Goal: Browse casually: Explore the website without a specific task or goal

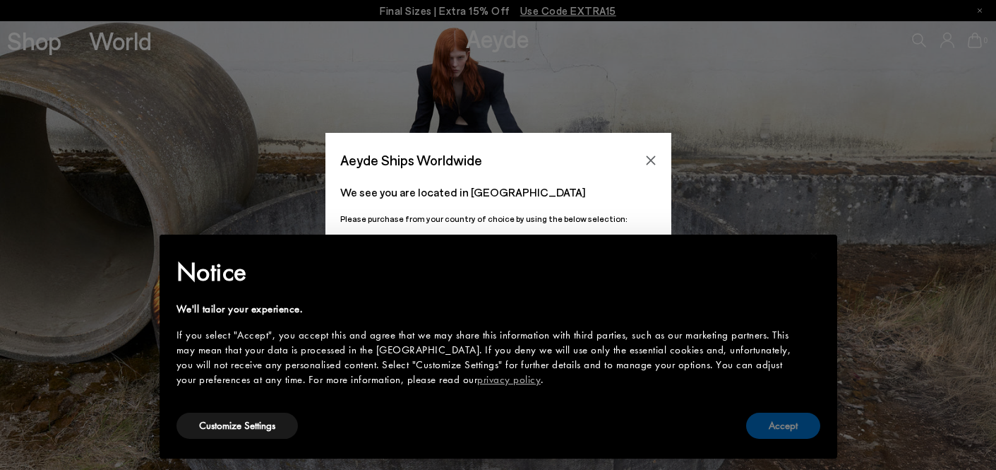
click at [775, 424] on button "Accept" at bounding box center [783, 425] width 74 height 26
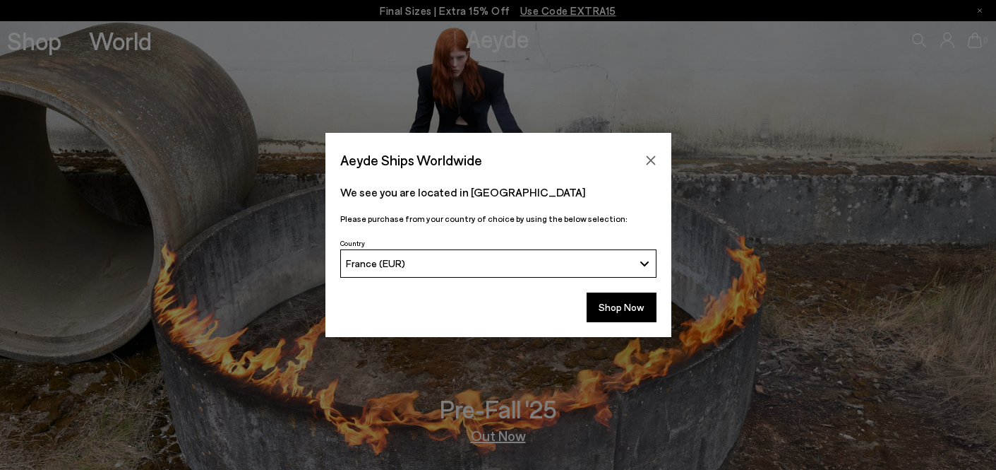
click at [652, 161] on icon "Close" at bounding box center [650, 159] width 9 height 9
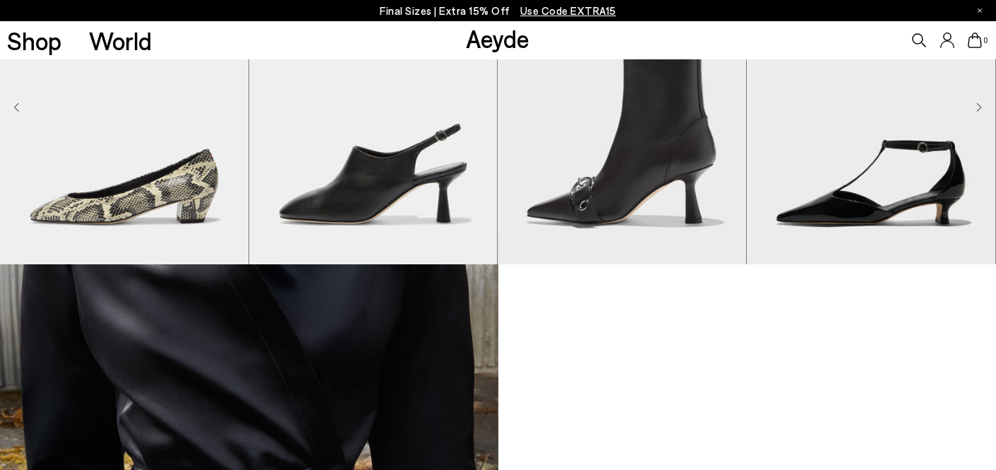
scroll to position [967, 0]
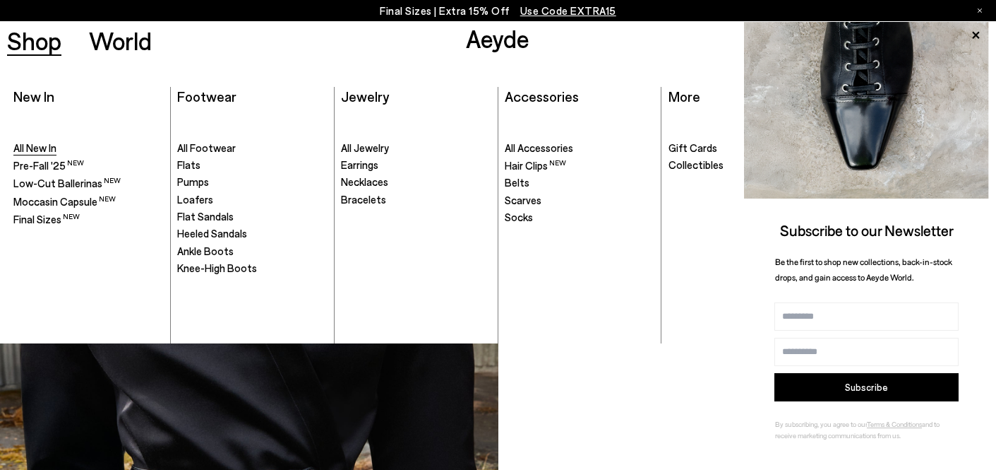
click at [38, 149] on span "All New In" at bounding box center [34, 147] width 43 height 13
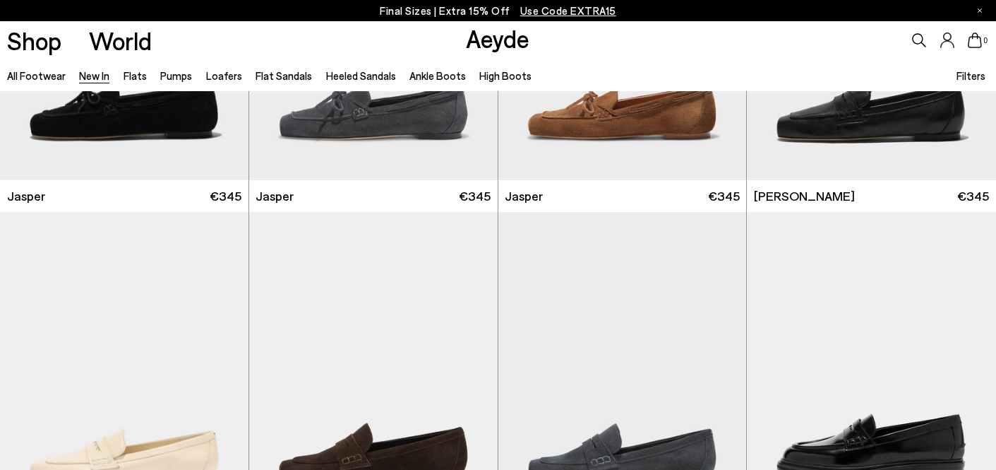
scroll to position [131, 0]
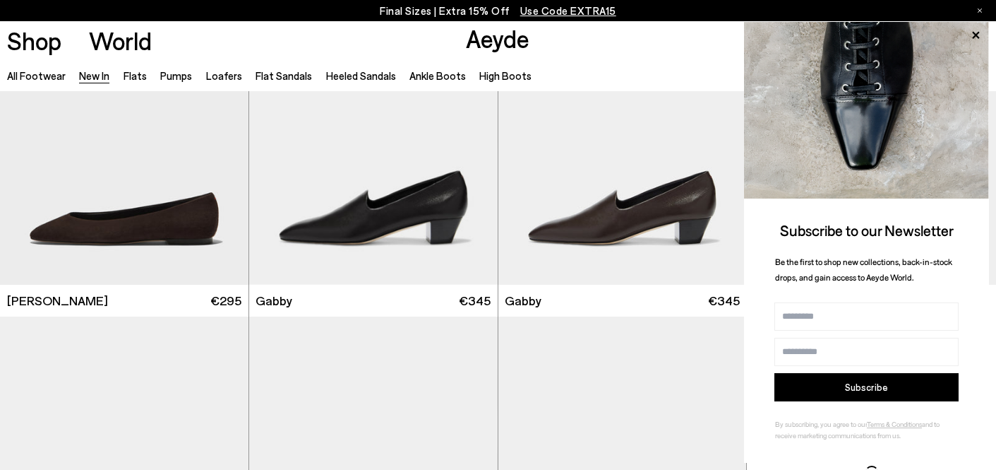
scroll to position [2139, 0]
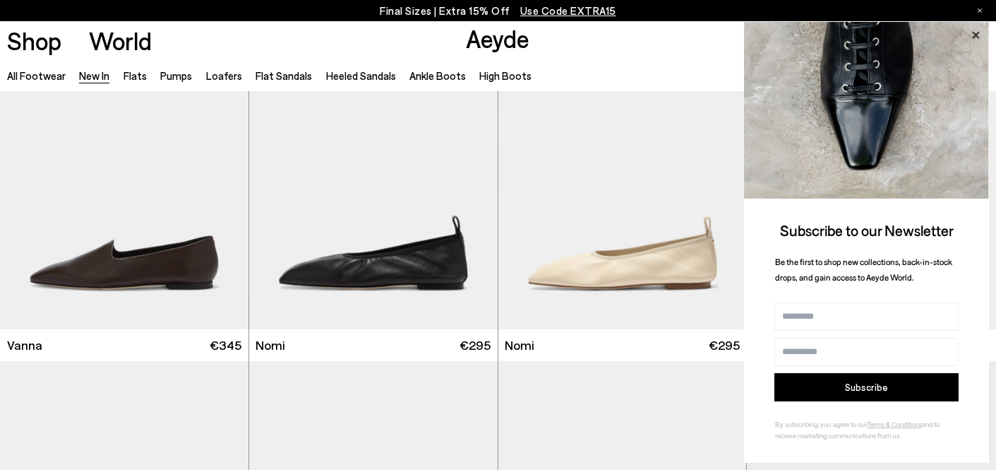
click at [974, 37] on icon at bounding box center [975, 34] width 7 height 7
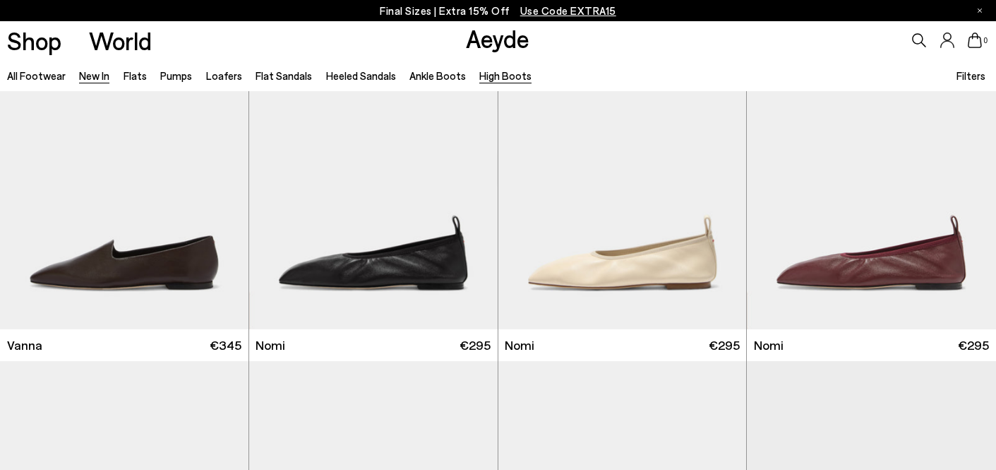
click at [494, 78] on link "High Boots" at bounding box center [505, 75] width 52 height 13
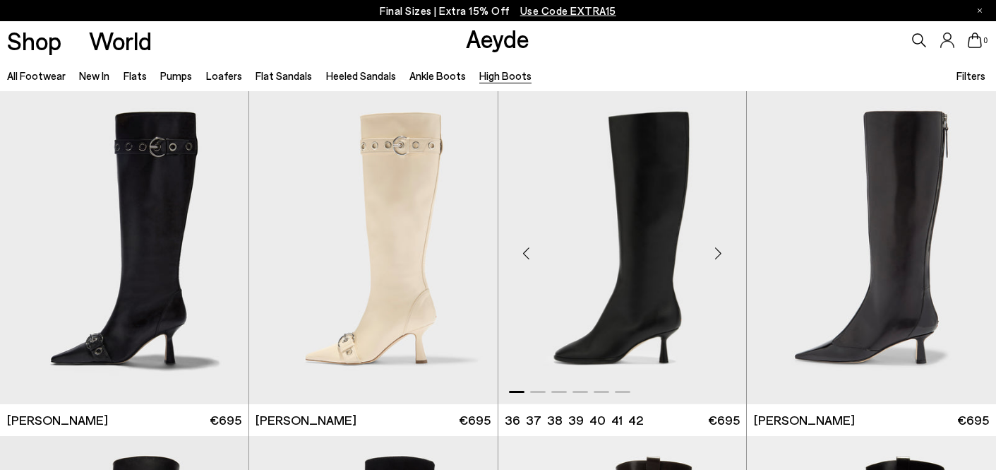
click at [719, 253] on div "Next slide" at bounding box center [718, 253] width 42 height 42
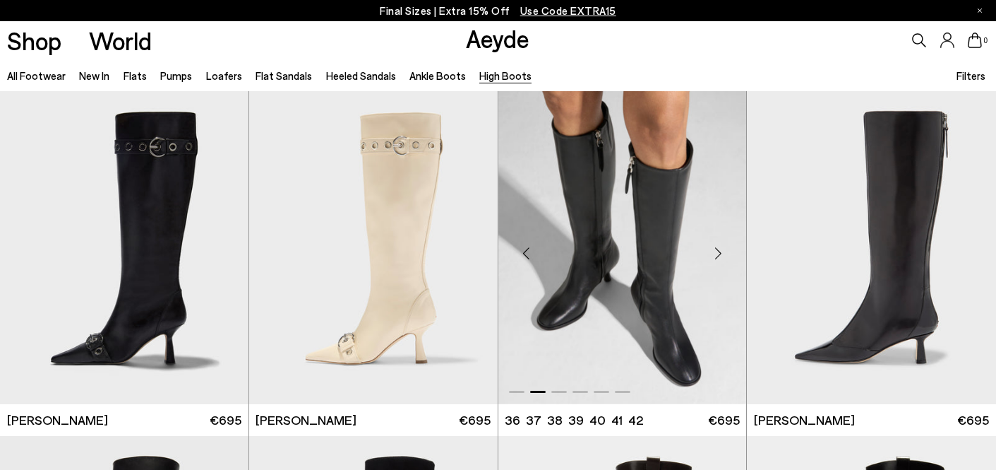
click at [719, 253] on div "Next slide" at bounding box center [718, 253] width 42 height 42
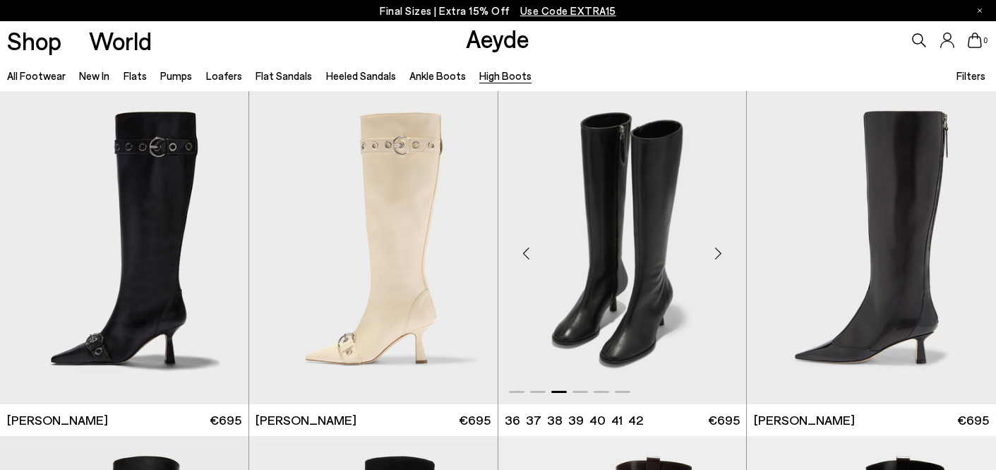
click at [719, 253] on div "Next slide" at bounding box center [718, 253] width 42 height 42
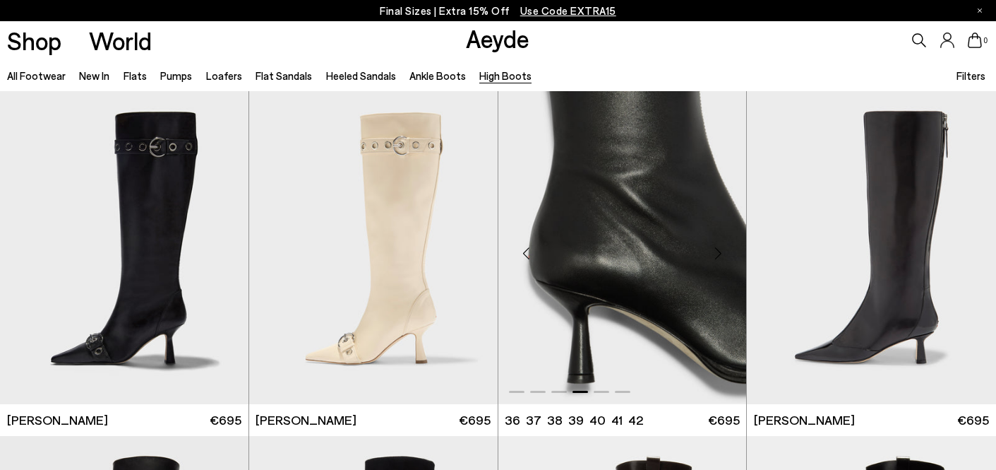
click at [719, 253] on div "Next slide" at bounding box center [718, 253] width 42 height 42
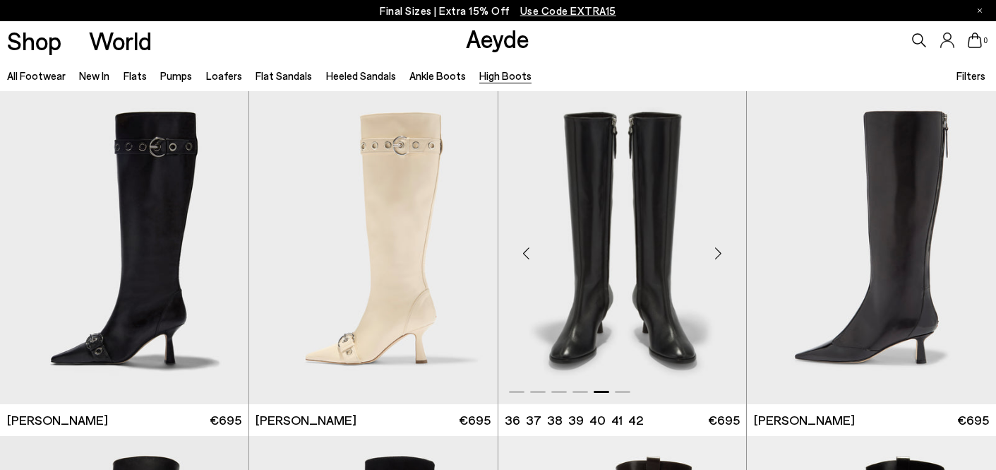
click at [719, 253] on div "Next slide" at bounding box center [718, 253] width 42 height 42
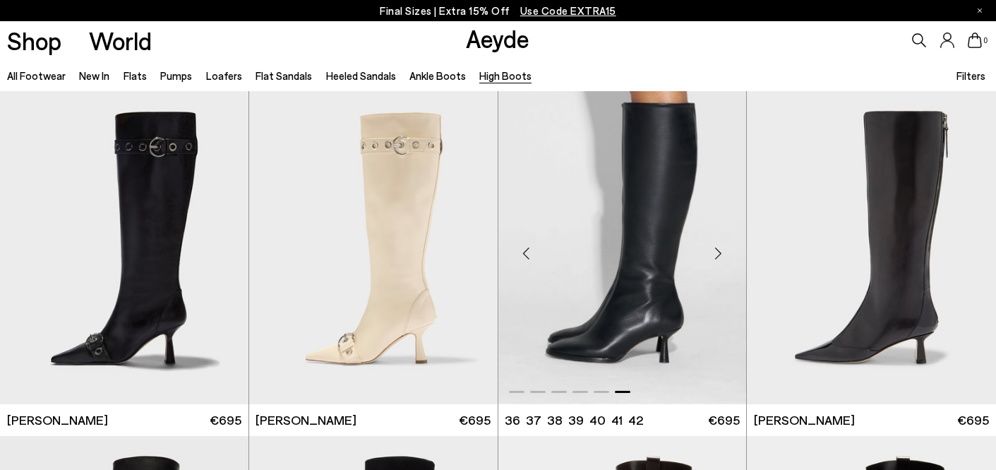
click at [719, 253] on div "Next slide" at bounding box center [718, 253] width 42 height 42
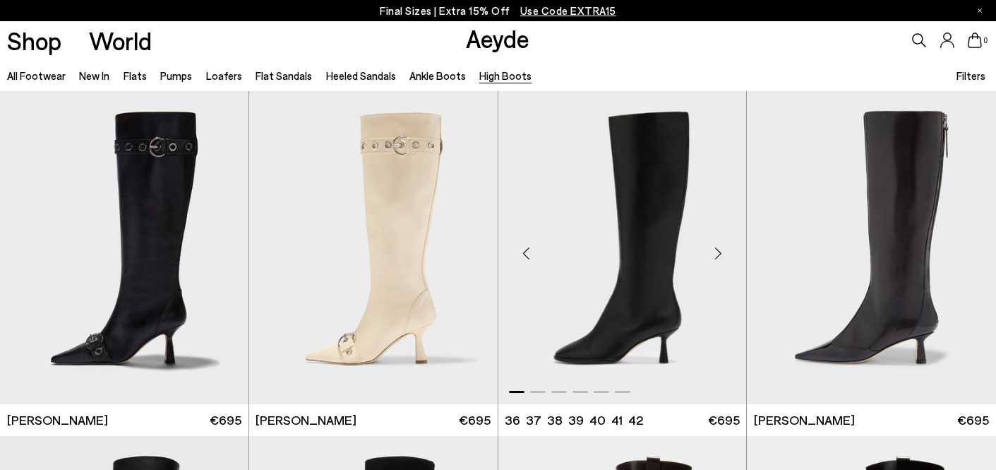
click at [719, 253] on div "Next slide" at bounding box center [718, 253] width 42 height 42
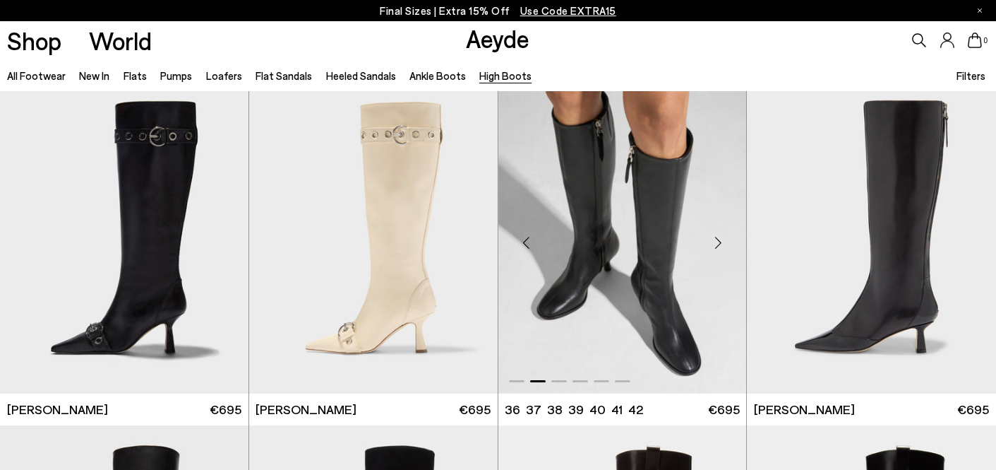
scroll to position [11, 0]
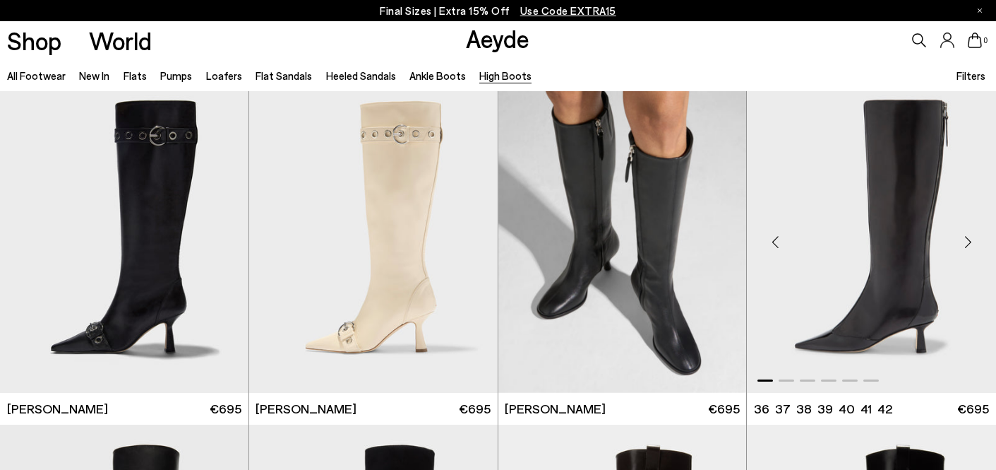
click at [971, 239] on div "Next slide" at bounding box center [968, 241] width 42 height 42
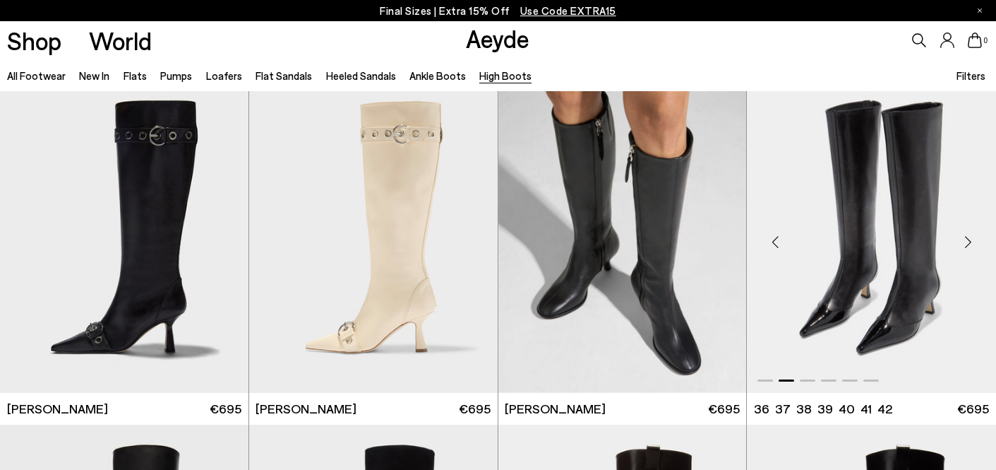
click at [971, 239] on div "Next slide" at bounding box center [968, 241] width 42 height 42
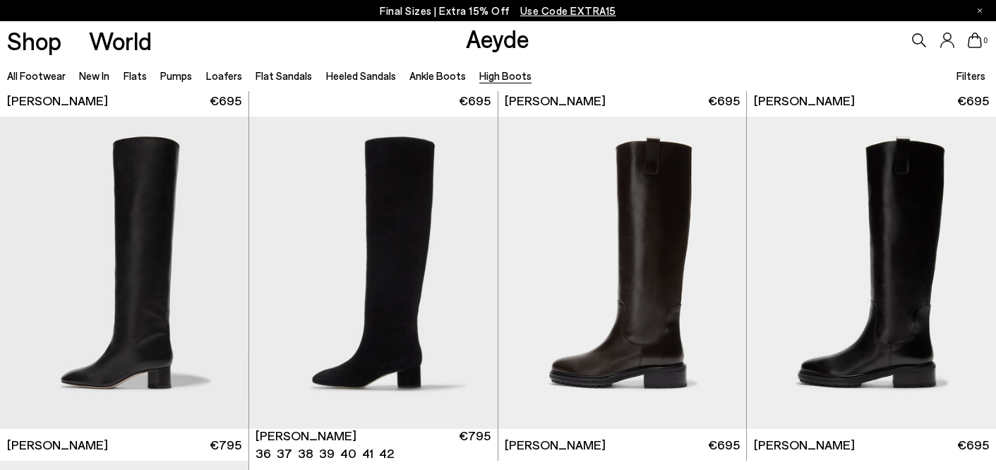
scroll to position [322, 0]
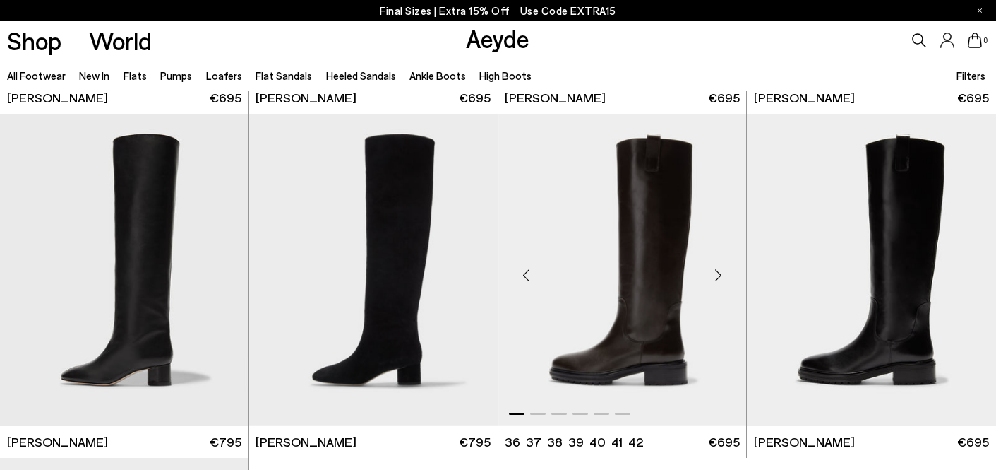
click at [720, 277] on div "Next slide" at bounding box center [718, 275] width 42 height 42
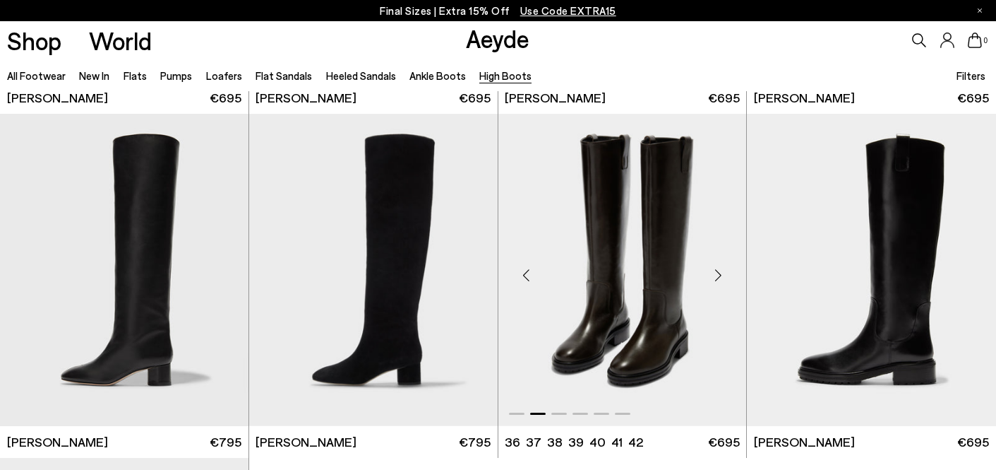
click at [720, 277] on div "Next slide" at bounding box center [718, 275] width 42 height 42
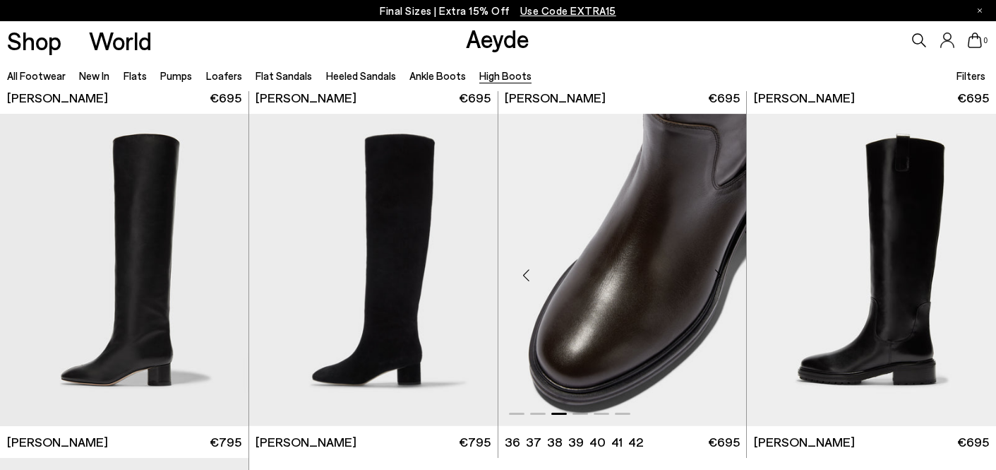
click at [720, 277] on div "Next slide" at bounding box center [718, 275] width 42 height 42
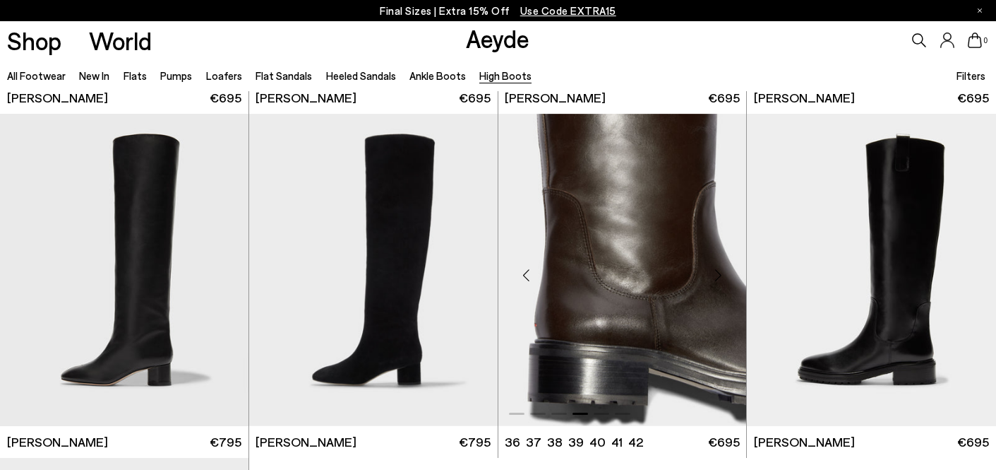
click at [720, 277] on div "Next slide" at bounding box center [718, 275] width 42 height 42
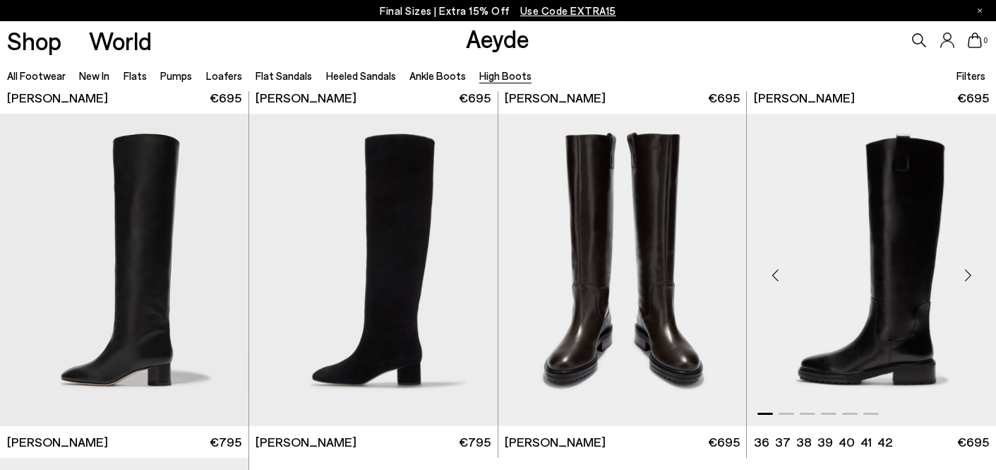
scroll to position [382, 0]
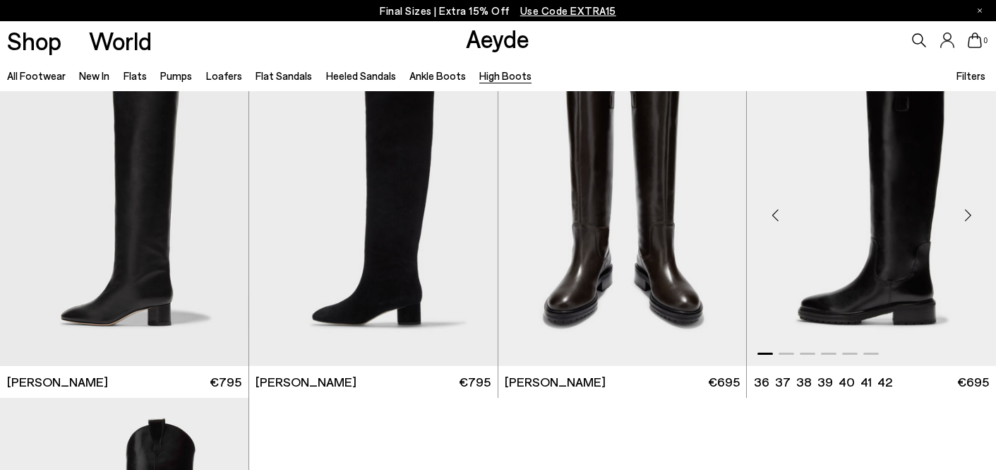
click at [970, 215] on div "Next slide" at bounding box center [968, 215] width 42 height 42
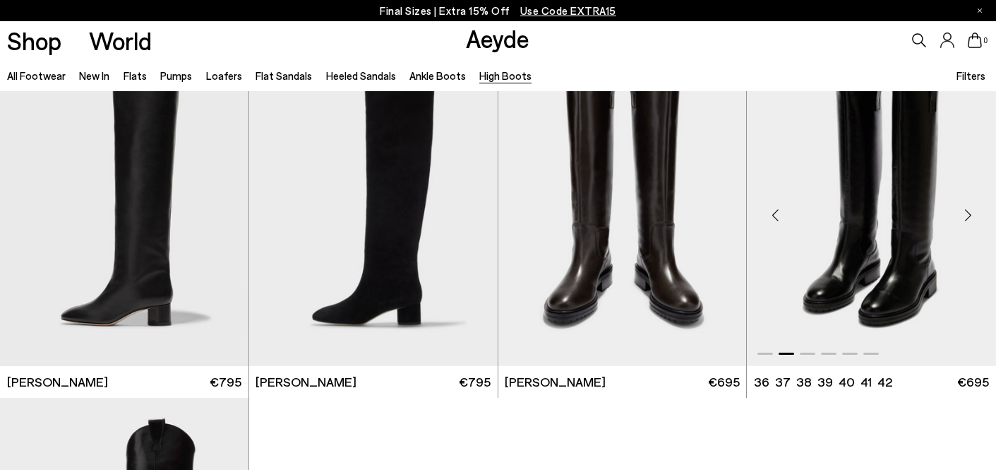
click at [970, 215] on div "Next slide" at bounding box center [968, 215] width 42 height 42
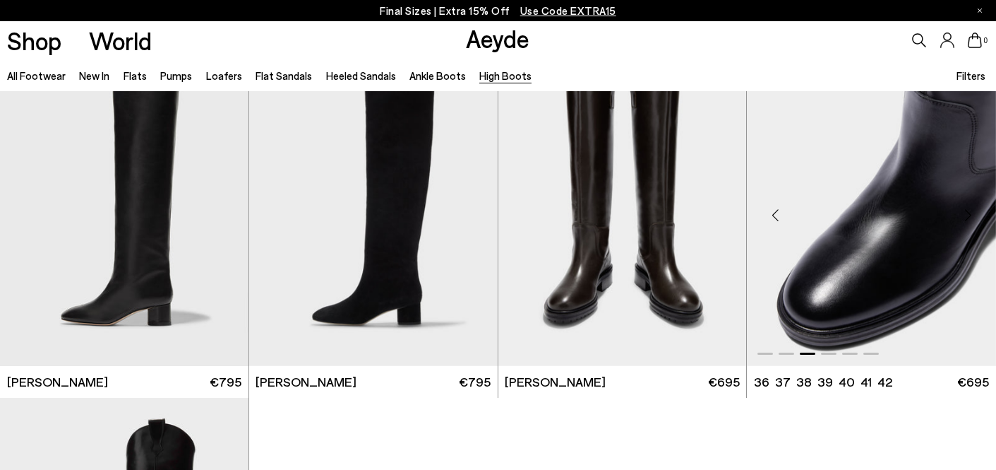
click at [970, 215] on div "Next slide" at bounding box center [968, 215] width 42 height 42
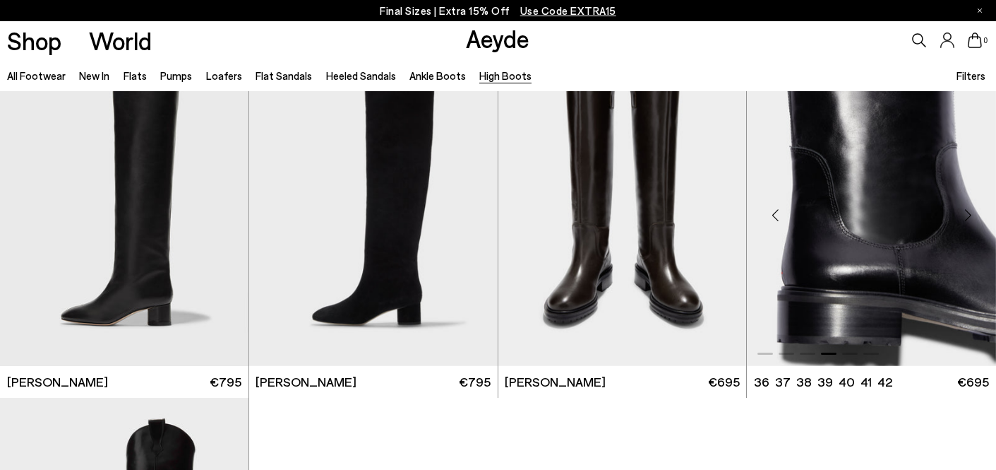
click at [970, 215] on div "Next slide" at bounding box center [968, 215] width 42 height 42
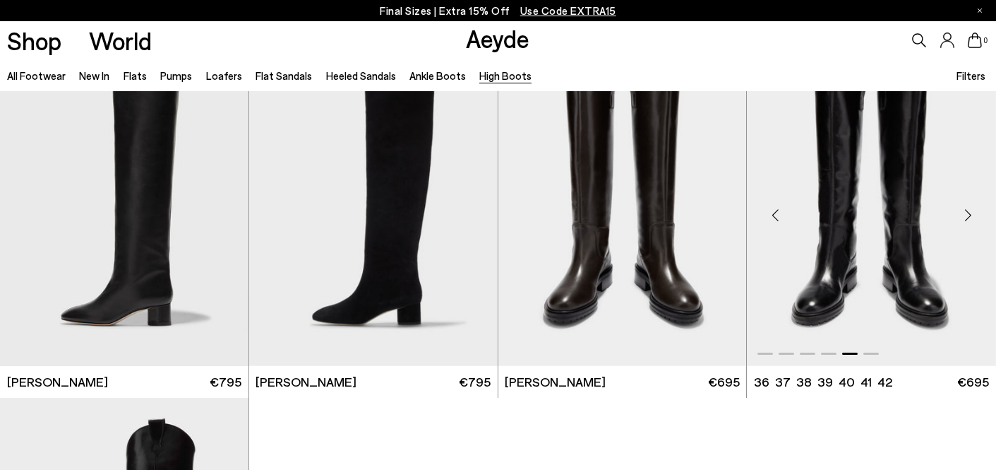
click at [970, 215] on div "Next slide" at bounding box center [968, 215] width 42 height 42
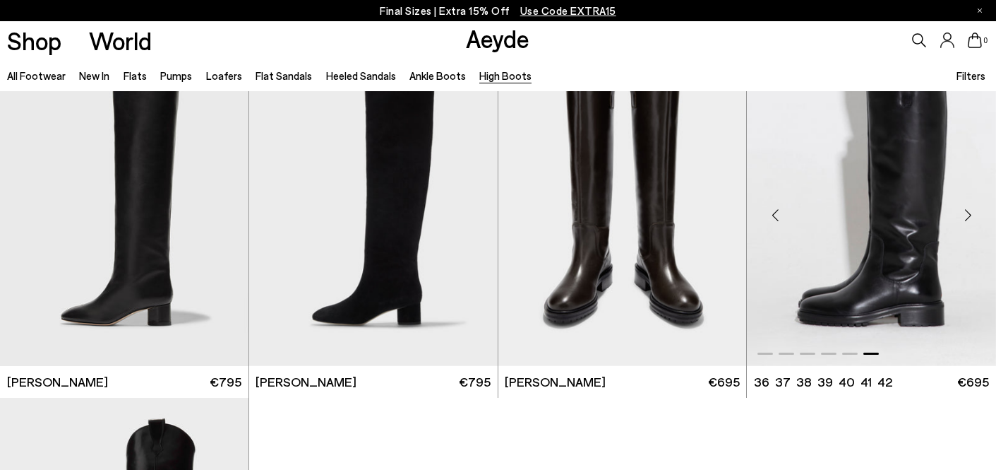
click at [970, 215] on div "Next slide" at bounding box center [968, 215] width 42 height 42
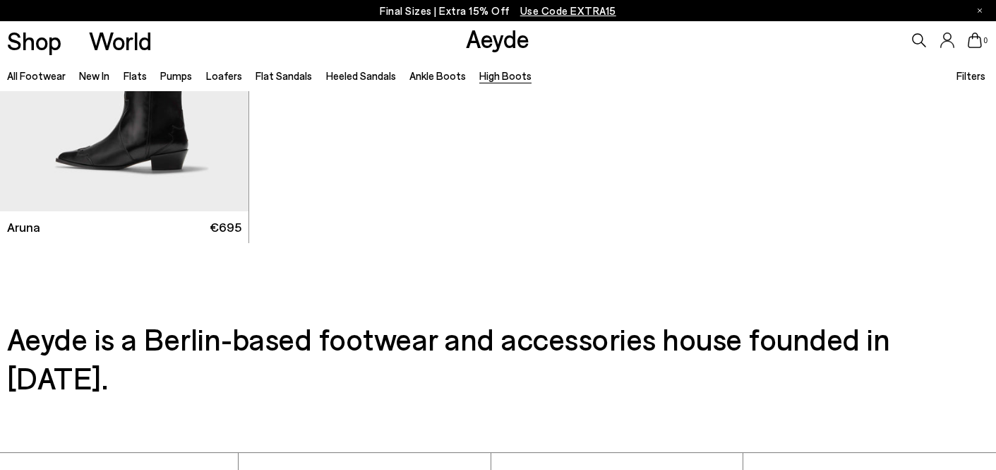
scroll to position [870, 0]
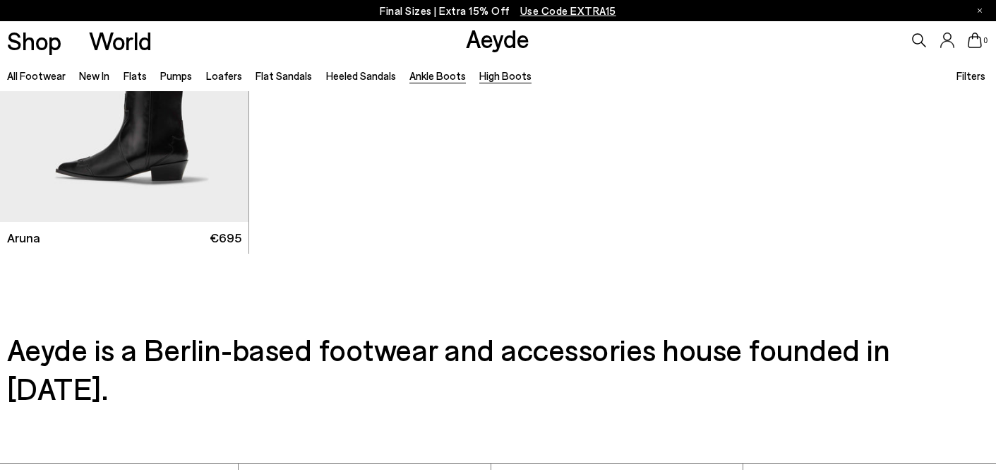
click at [431, 75] on link "Ankle Boots" at bounding box center [438, 75] width 56 height 13
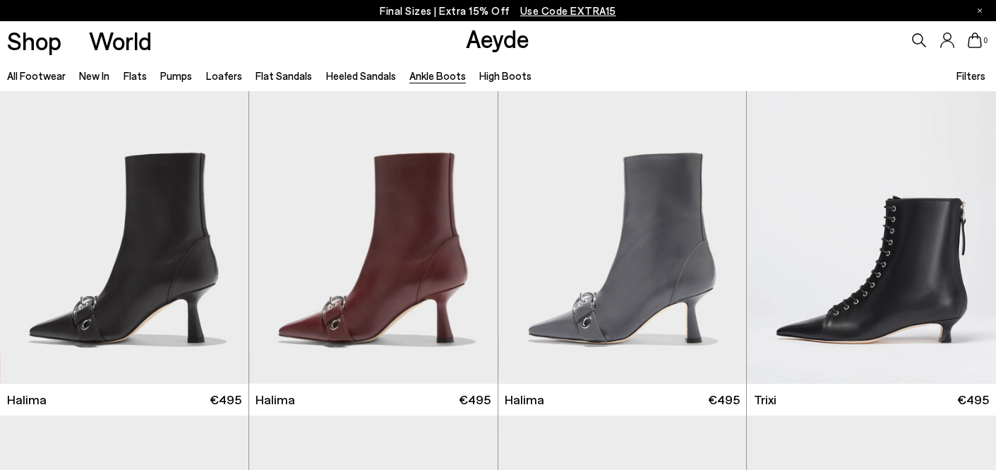
scroll to position [21, 0]
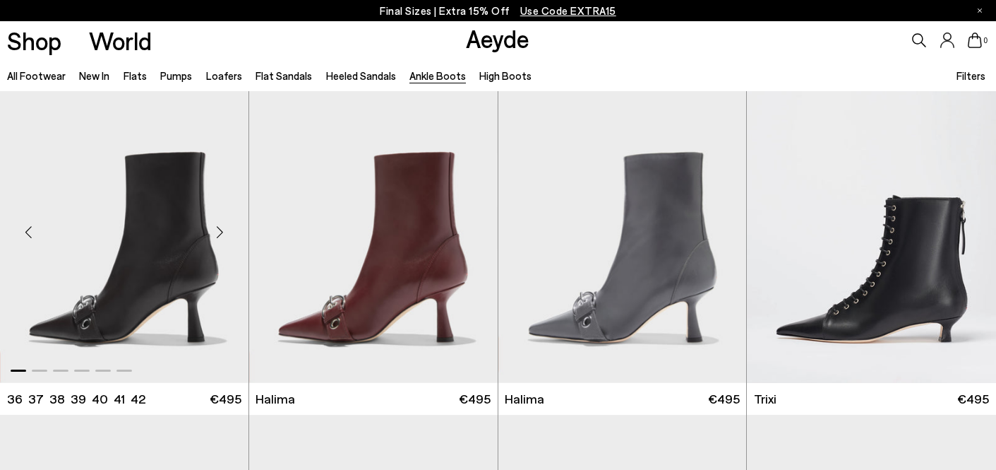
click at [222, 231] on div "Next slide" at bounding box center [220, 231] width 42 height 42
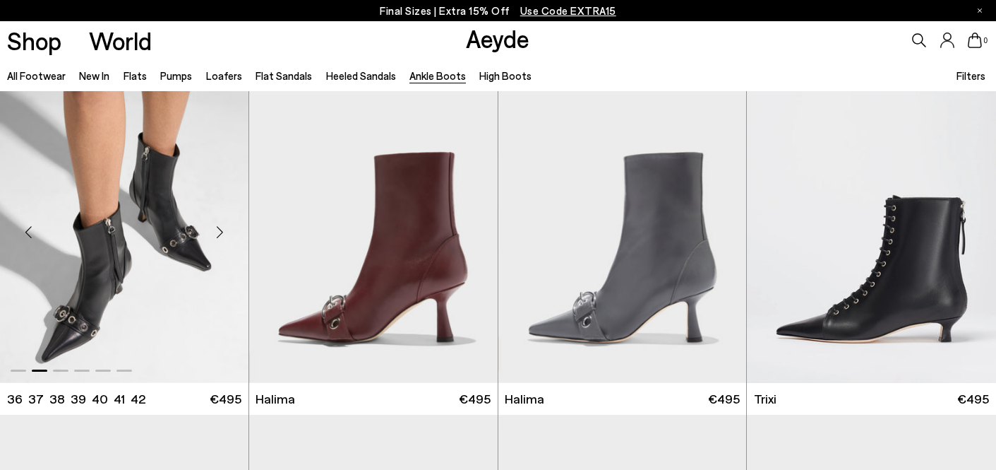
click at [222, 231] on div "Next slide" at bounding box center [220, 231] width 42 height 42
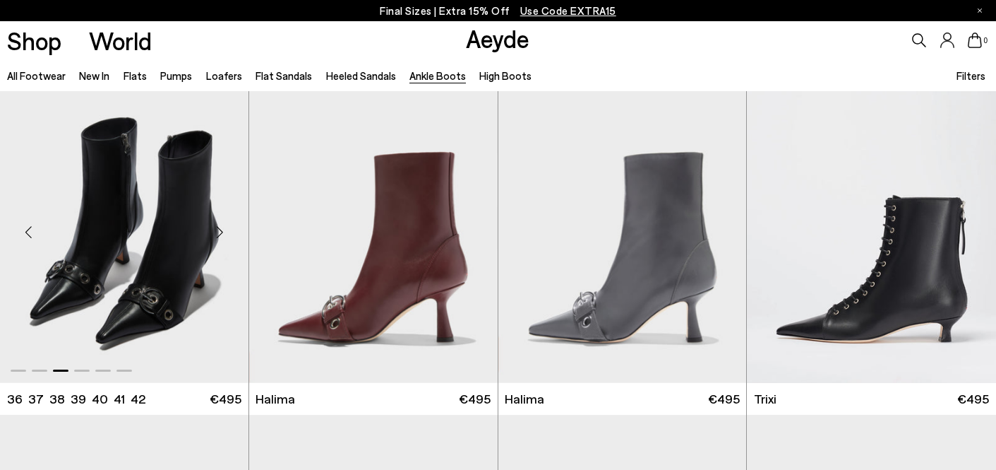
click at [222, 231] on div "Next slide" at bounding box center [220, 231] width 42 height 42
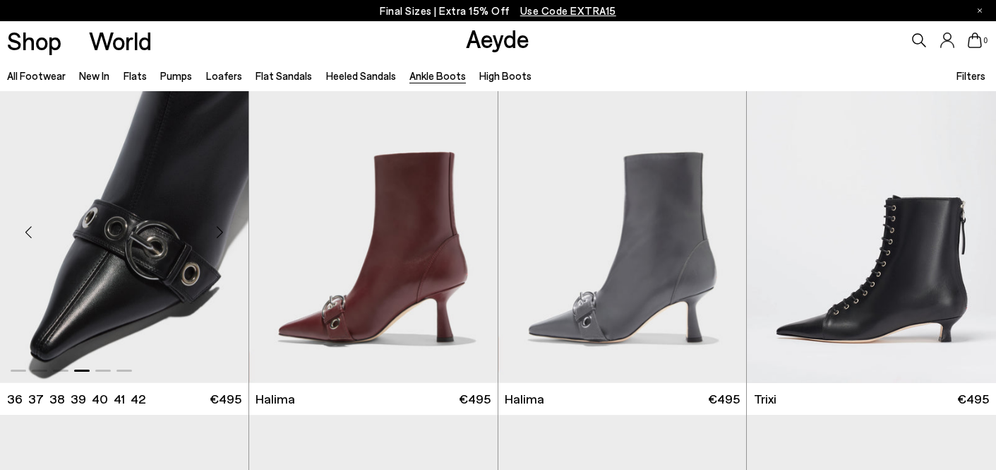
click at [222, 232] on div "Next slide" at bounding box center [220, 231] width 42 height 42
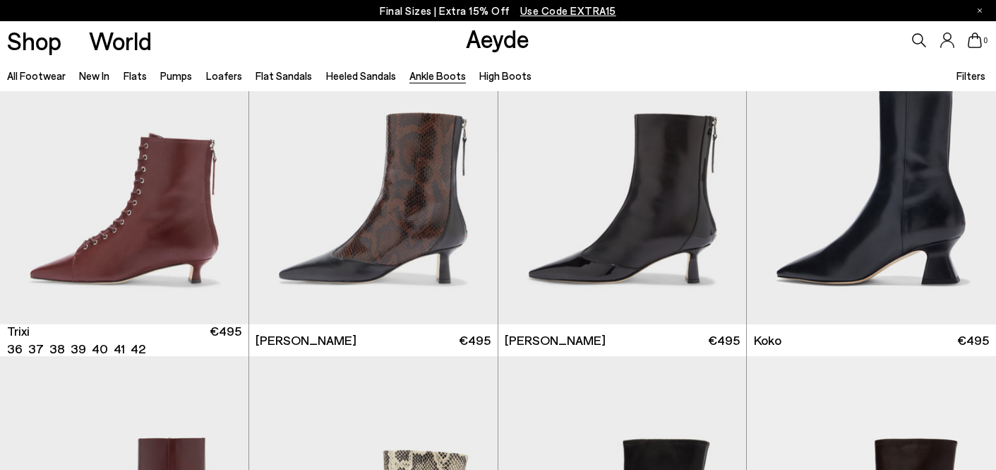
scroll to position [427, 0]
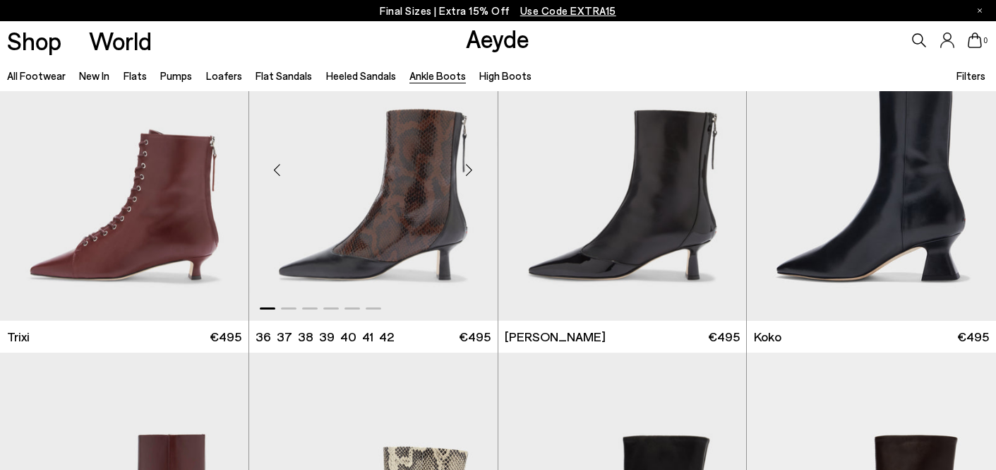
click at [471, 171] on div "Next slide" at bounding box center [469, 170] width 42 height 42
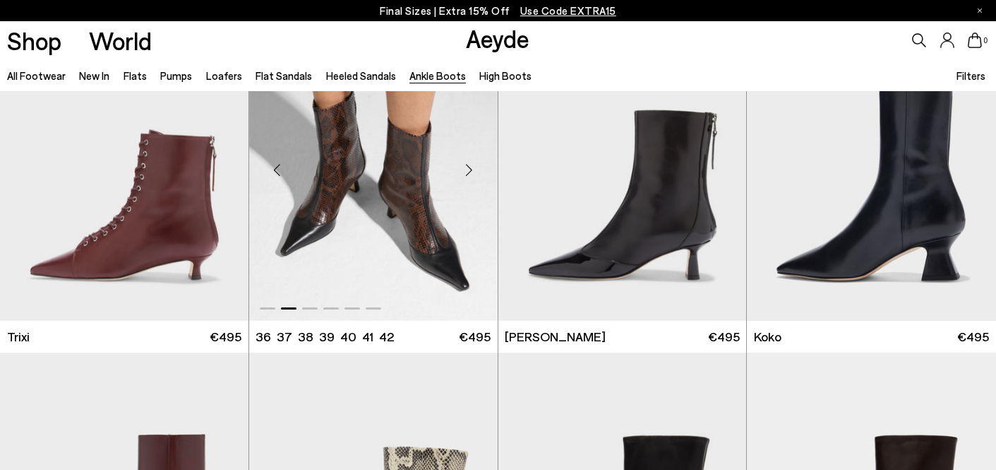
click at [471, 171] on div "Next slide" at bounding box center [469, 170] width 42 height 42
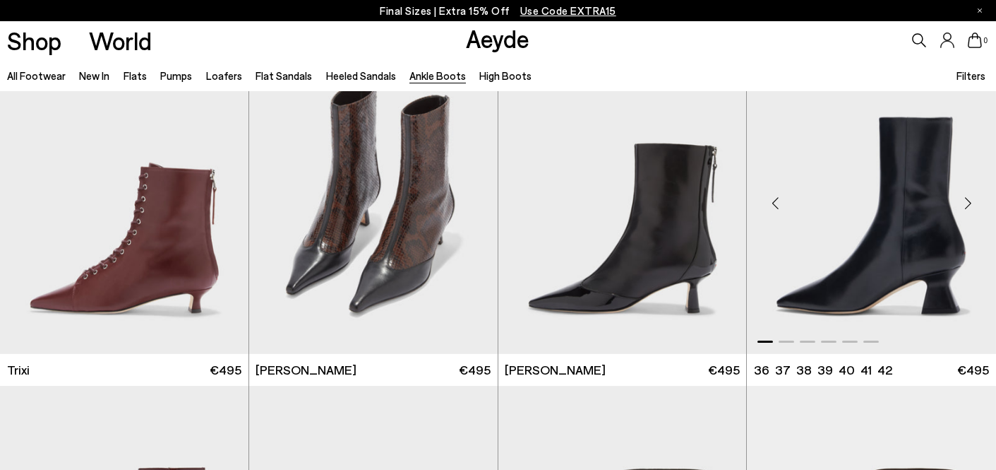
scroll to position [383, 0]
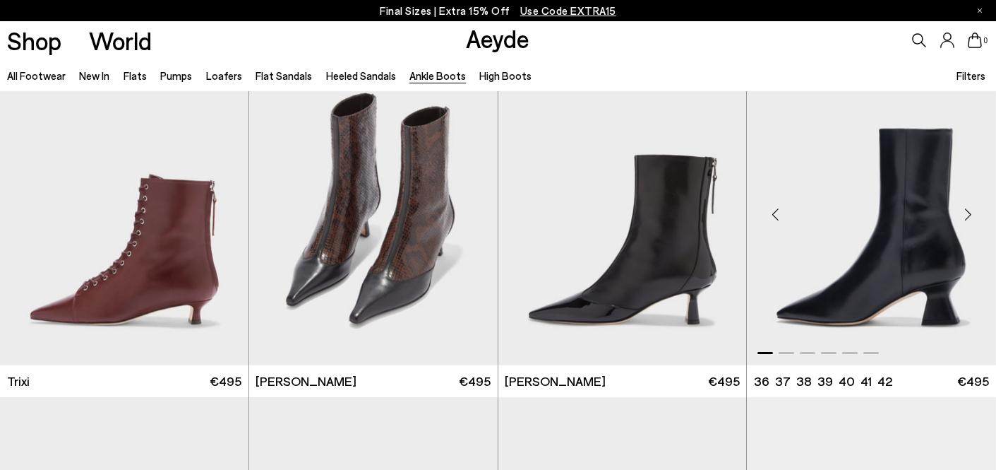
click at [967, 215] on div "Next slide" at bounding box center [968, 214] width 42 height 42
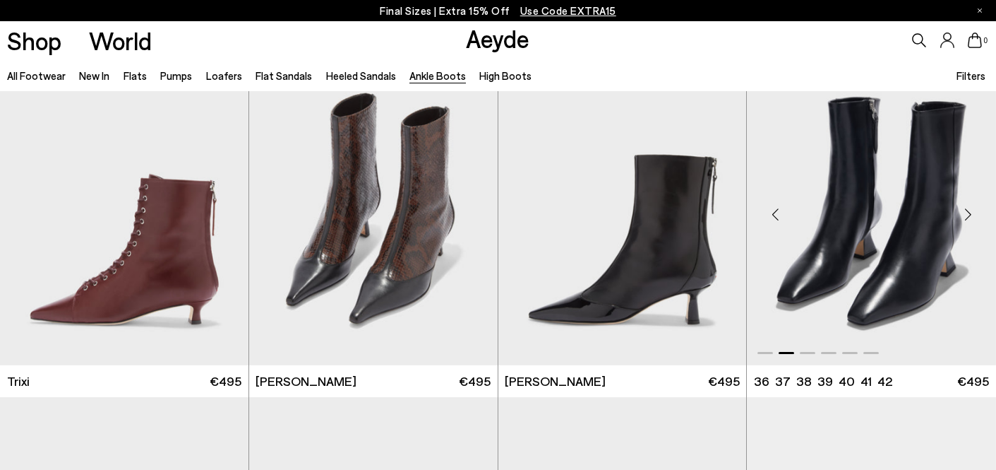
click at [967, 215] on div "Next slide" at bounding box center [968, 214] width 42 height 42
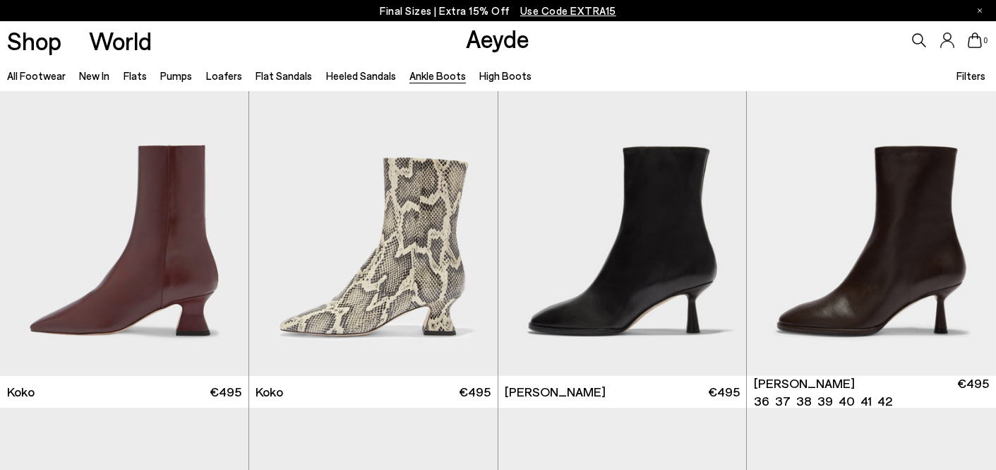
scroll to position [715, 0]
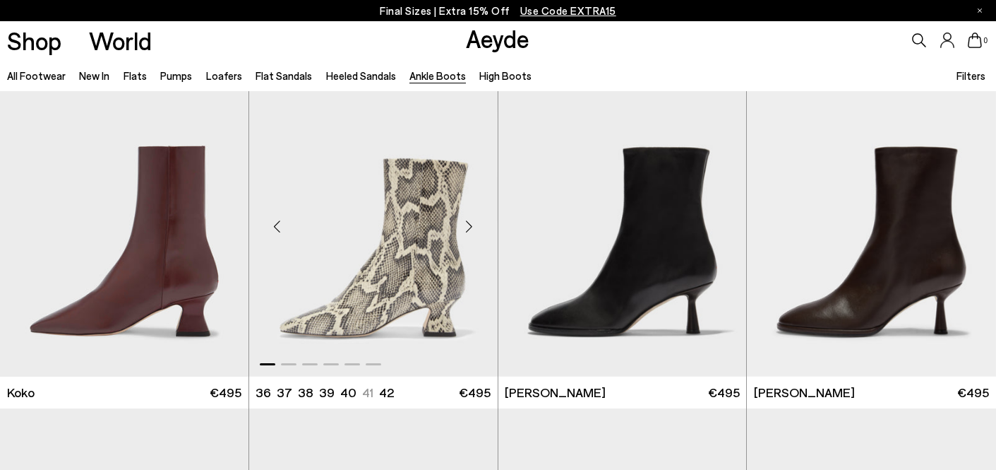
click at [470, 222] on div "Next slide" at bounding box center [469, 226] width 42 height 42
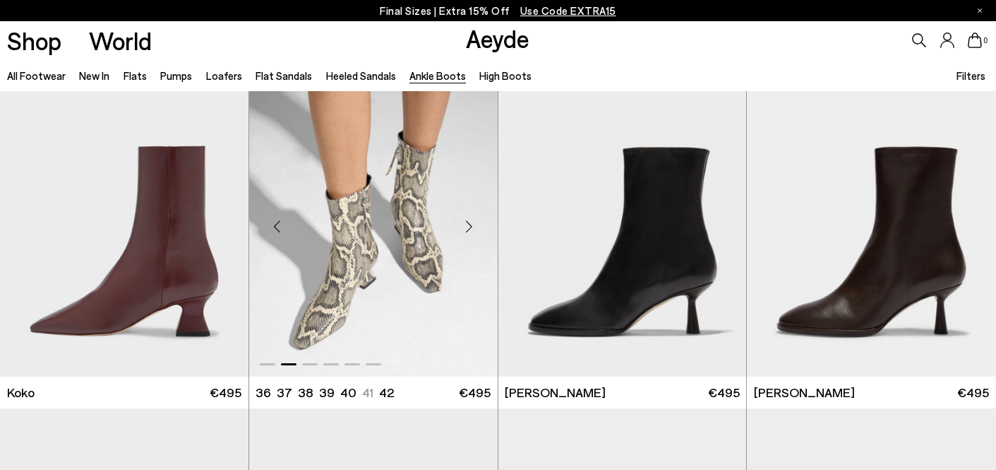
click at [470, 222] on div "Next slide" at bounding box center [469, 226] width 42 height 42
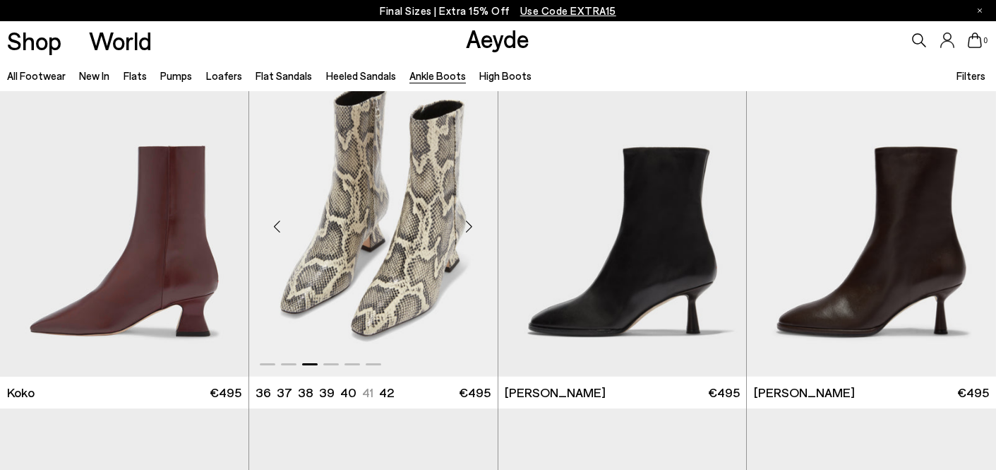
click at [470, 222] on div "Next slide" at bounding box center [469, 226] width 42 height 42
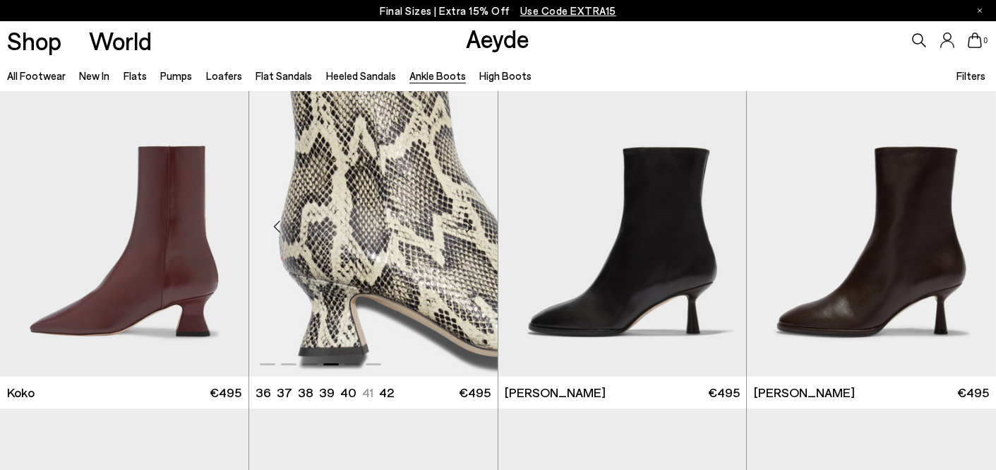
click at [470, 222] on div "Next slide" at bounding box center [469, 226] width 42 height 42
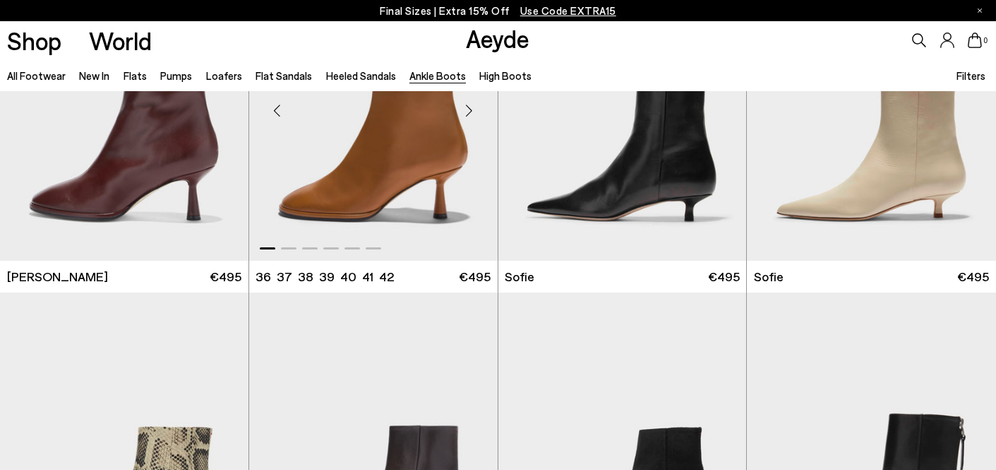
scroll to position [1044, 0]
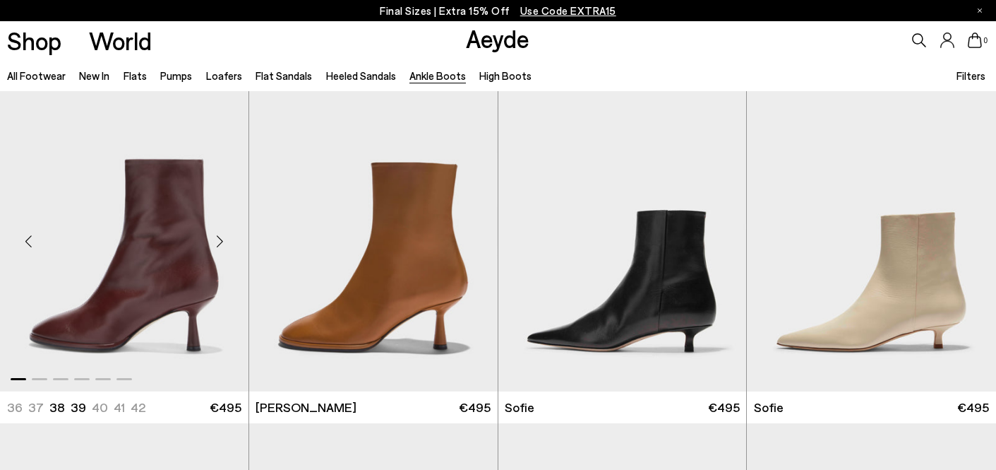
click at [221, 237] on div "Next slide" at bounding box center [220, 241] width 42 height 42
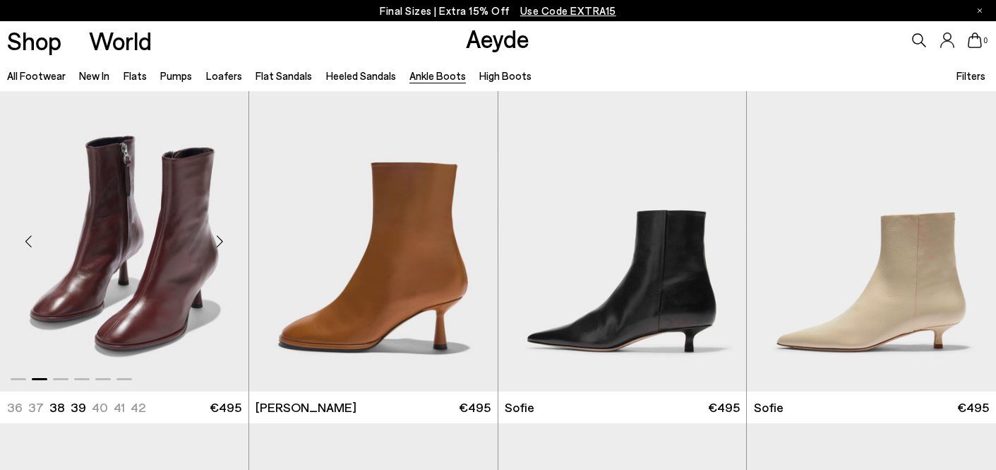
click at [221, 237] on div "Next slide" at bounding box center [220, 241] width 42 height 42
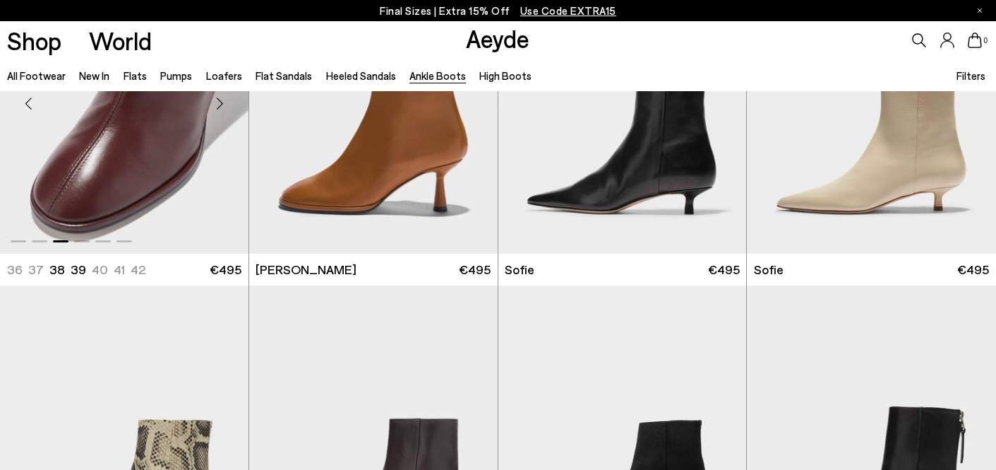
scroll to position [1017, 0]
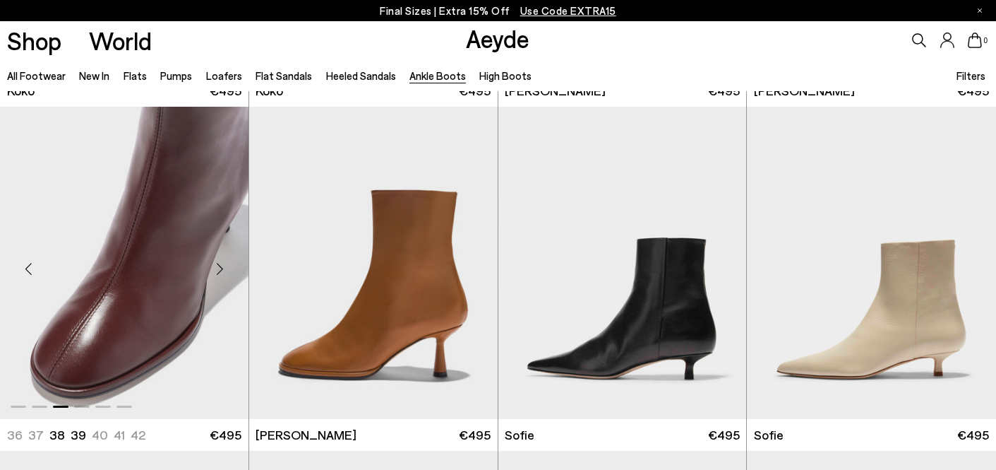
click at [218, 267] on div "Next slide" at bounding box center [220, 268] width 42 height 42
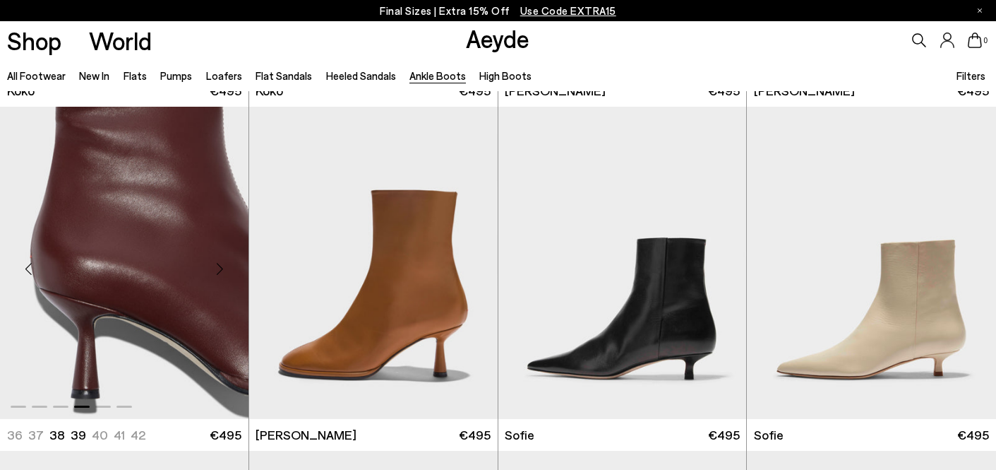
click at [218, 267] on div "Next slide" at bounding box center [220, 268] width 42 height 42
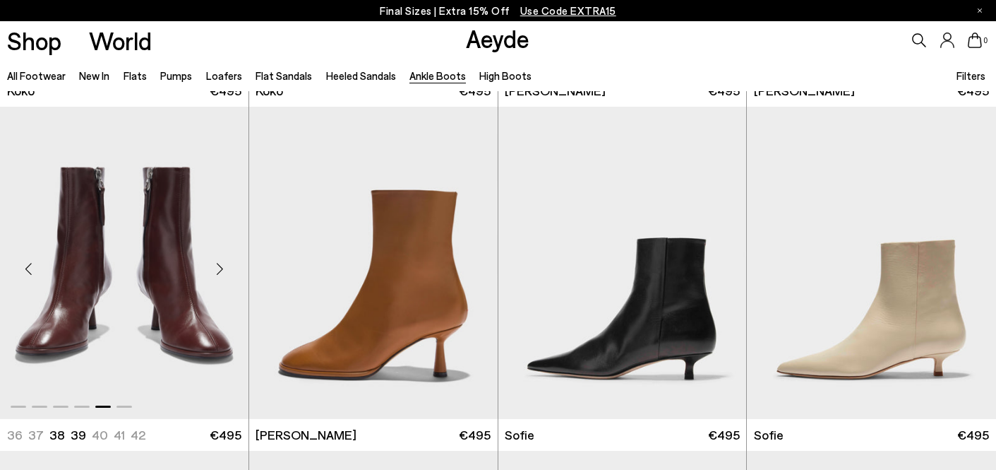
click at [218, 267] on div "Next slide" at bounding box center [220, 268] width 42 height 42
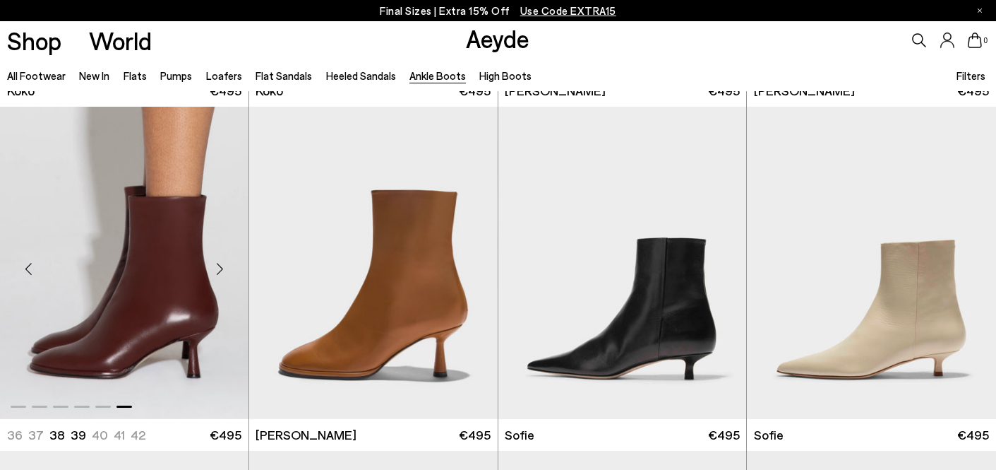
click at [218, 268] on div "Next slide" at bounding box center [220, 268] width 42 height 42
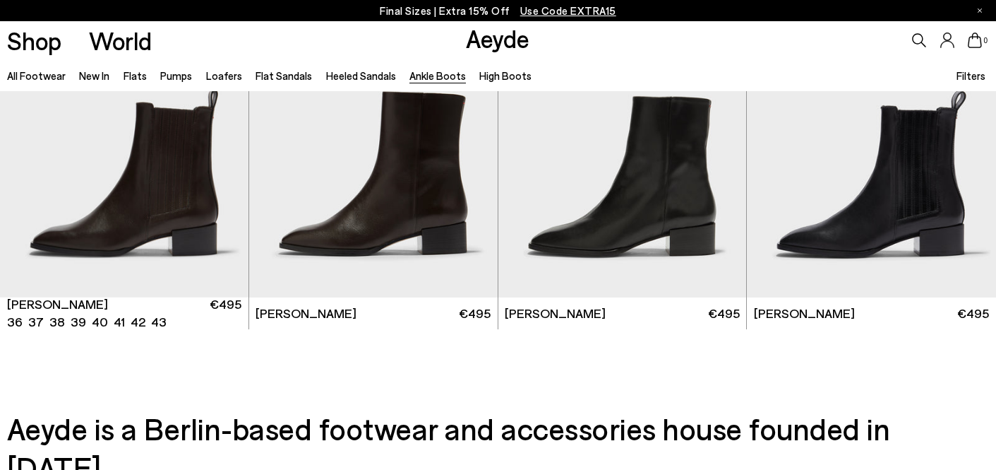
scroll to position [2860, 0]
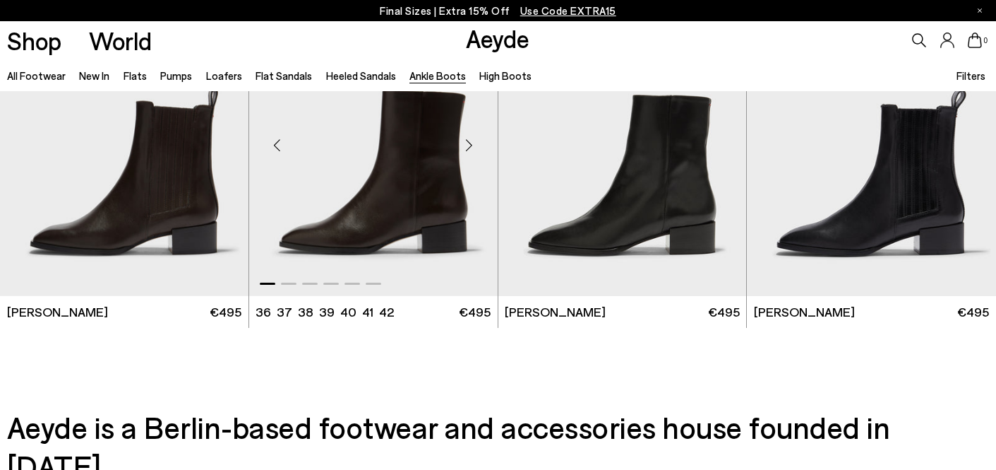
click at [469, 143] on div "Next slide" at bounding box center [469, 145] width 42 height 42
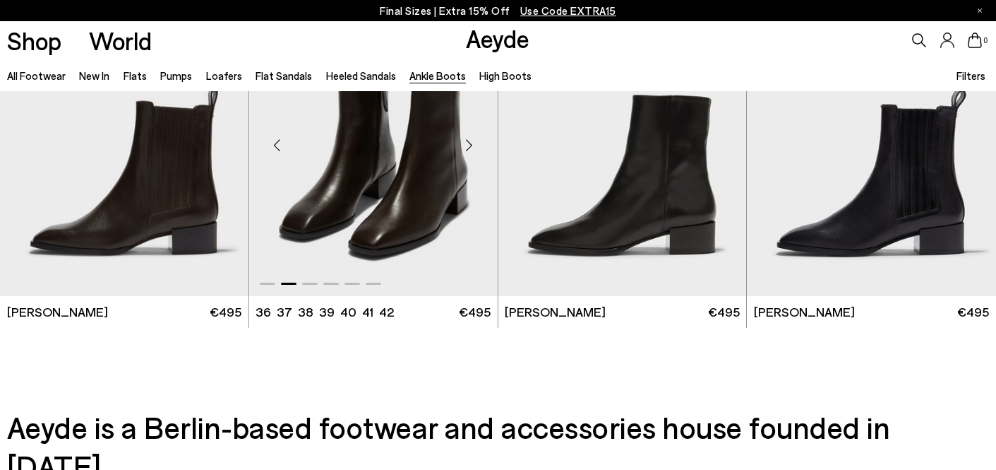
click at [469, 143] on div "Next slide" at bounding box center [469, 145] width 42 height 42
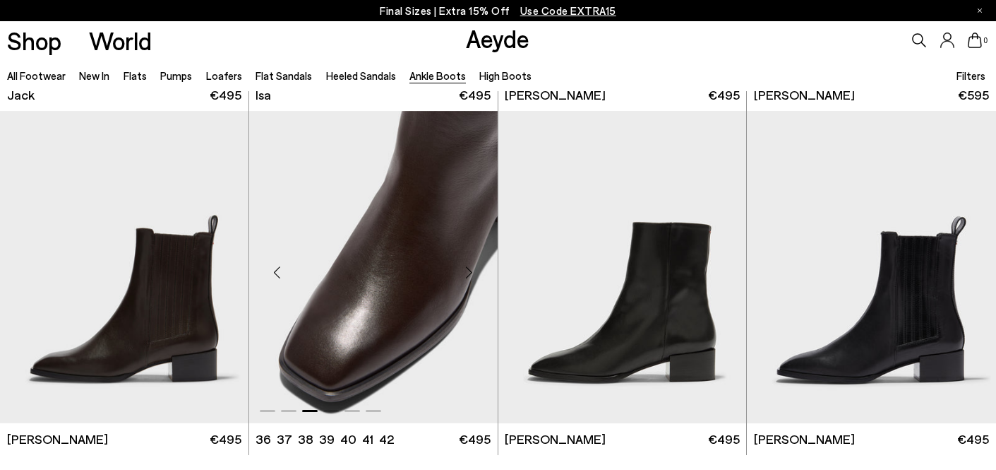
scroll to position [2679, 0]
